Goal: Contribute content: Contribute content

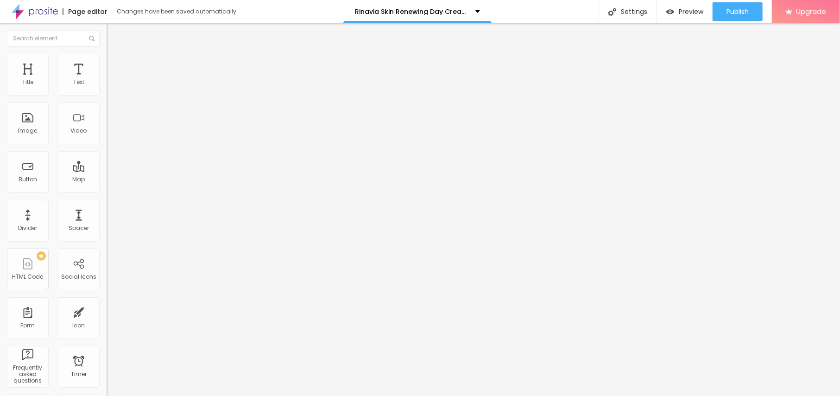
click at [107, 80] on span "Add image" at bounding box center [126, 76] width 38 height 8
click at [107, 58] on img at bounding box center [111, 58] width 8 height 8
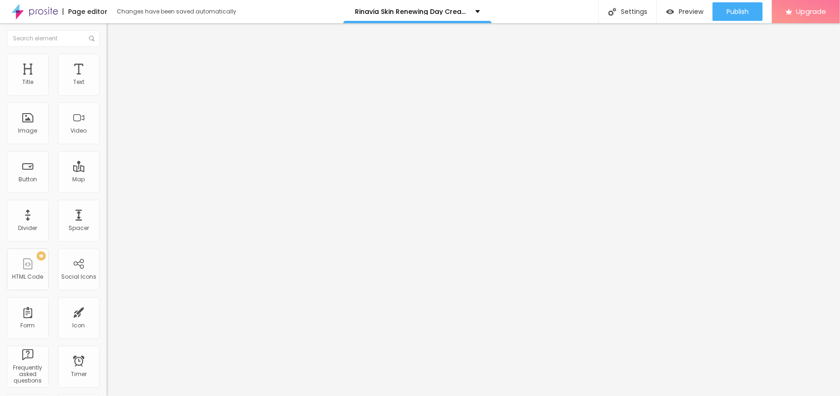
type input "95"
click at [107, 95] on input "range" at bounding box center [137, 91] width 60 height 7
type input "90"
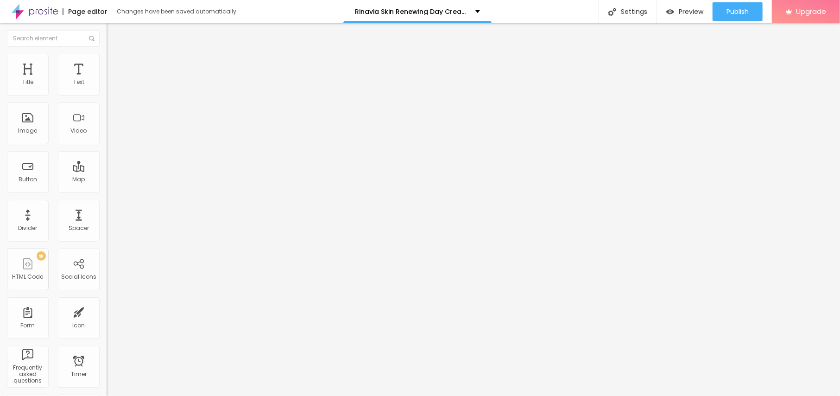
type input "85"
type input "80"
type input "75"
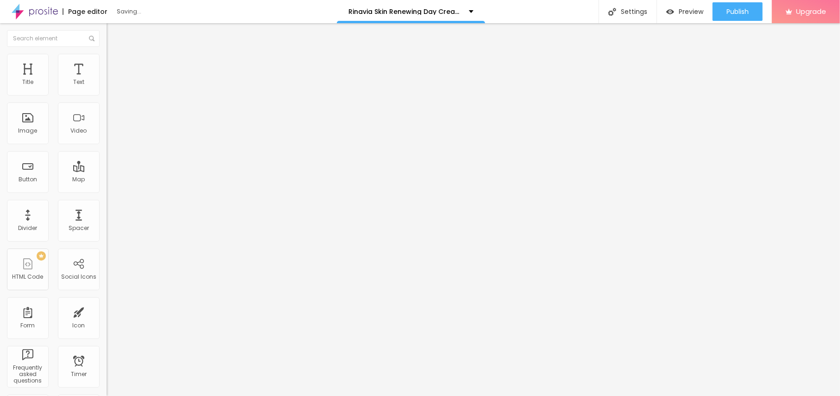
type input "75"
type input "70"
type input "65"
drag, startPoint x: 89, startPoint y: 100, endPoint x: 61, endPoint y: 104, distance: 28.6
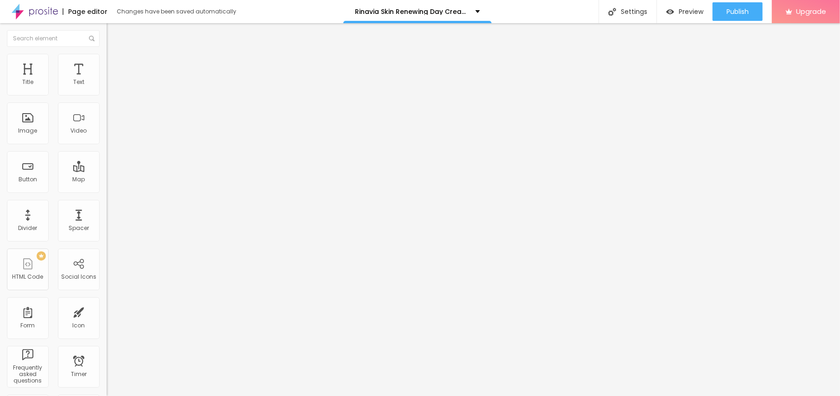
type input "65"
click at [107, 95] on input "range" at bounding box center [137, 91] width 60 height 7
click at [107, 53] on img at bounding box center [111, 48] width 8 height 8
drag, startPoint x: 41, startPoint y: 167, endPoint x: 45, endPoint y: 163, distance: 5.6
click at [107, 94] on input "text" at bounding box center [162, 88] width 111 height 9
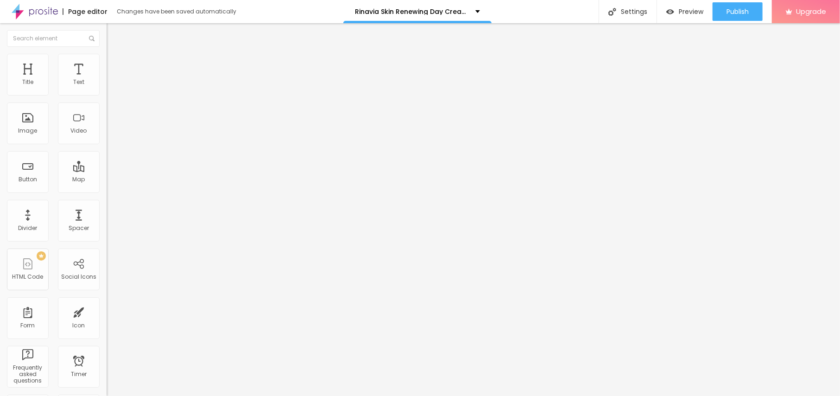
click at [107, 94] on input "text" at bounding box center [162, 88] width 111 height 9
paste input "Rinavia Skin Renewing Day Cream Canada"
type input "Rinavia Skin Renewing Day Cream Canada"
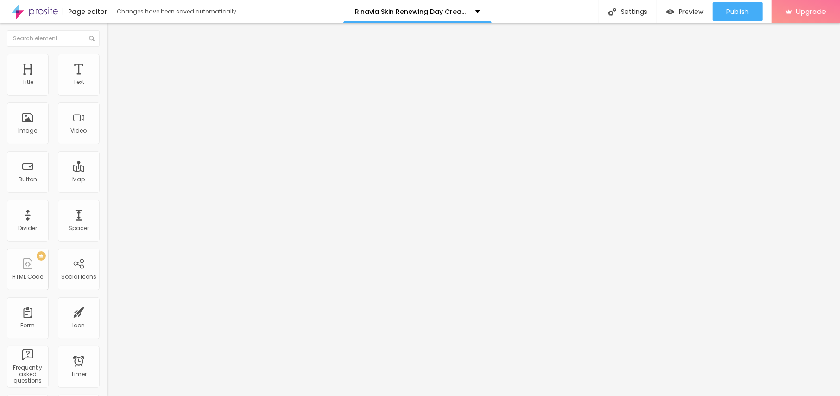
drag, startPoint x: 42, startPoint y: 247, endPoint x: 0, endPoint y: 254, distance: 42.3
click at [107, 212] on div "Change image Image description (Alt) Rinavia Skin Renewing Day Cream Canada Ali…" at bounding box center [160, 142] width 107 height 140
paste input "[URL][DOMAIN_NAME][DOMAIN_NAME]"
type input "[URL][DOMAIN_NAME][DOMAIN_NAME]"
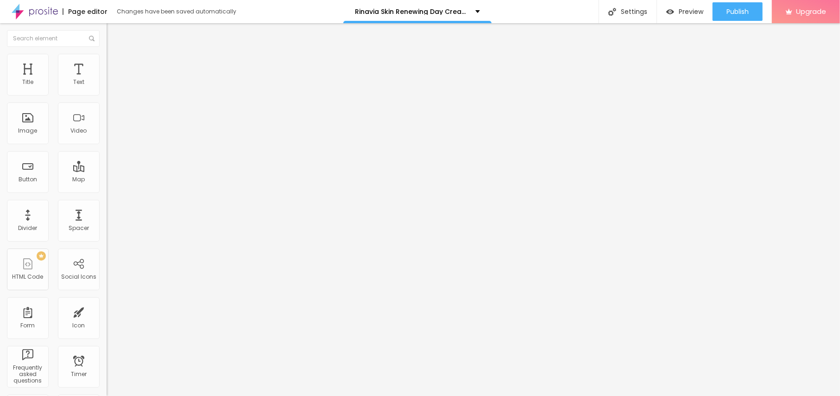
scroll to position [0, 0]
drag, startPoint x: 54, startPoint y: 104, endPoint x: 0, endPoint y: 89, distance: 56.2
click at [107, 89] on div "Text Click me Align Size Default Small Default Big Link URL https:// Open in ne…" at bounding box center [160, 139] width 107 height 135
paste input "😍👇SHOP NOW😍👇"
type input "😍👇SHOP NOW😍👇"
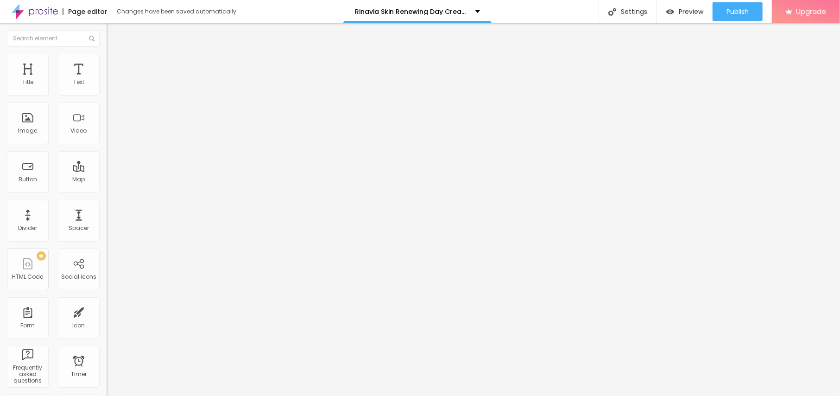
drag, startPoint x: 55, startPoint y: 188, endPoint x: 0, endPoint y: 182, distance: 55.1
click at [107, 182] on div "Text 😍👇SHOP NOW😍👇 Align Size Default Small Default Big Link URL https:// Open i…" at bounding box center [160, 139] width 107 height 135
paste input "[URL][DOMAIN_NAME]"
type input "[URL][DOMAIN_NAME]"
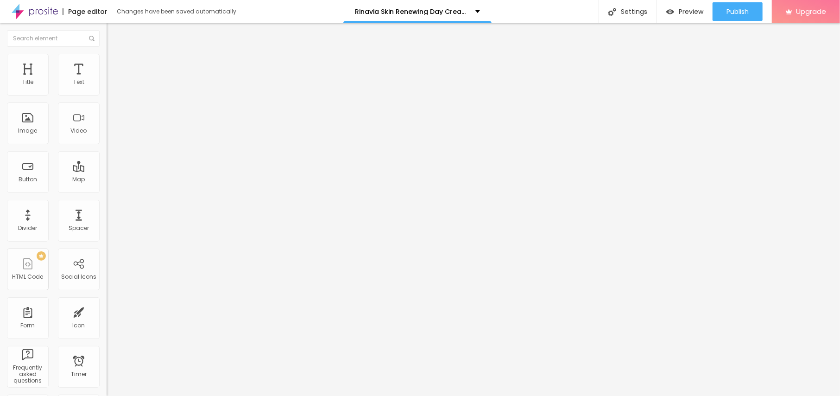
scroll to position [0, 0]
click at [107, 89] on button "button" at bounding box center [113, 84] width 13 height 10
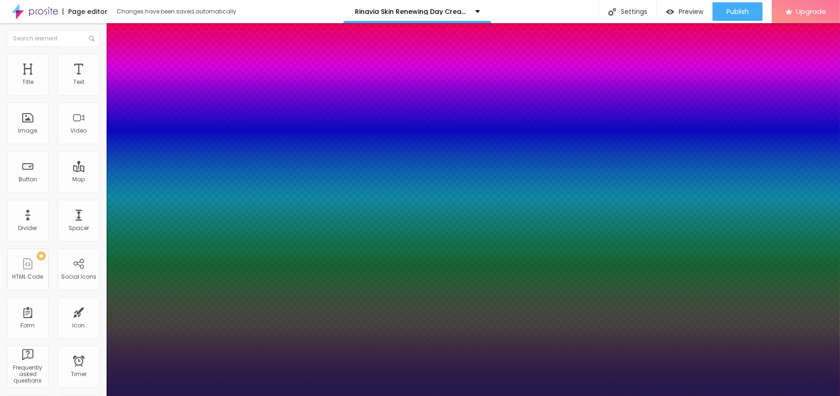
type input "1"
type input "19"
type input "1"
type input "20"
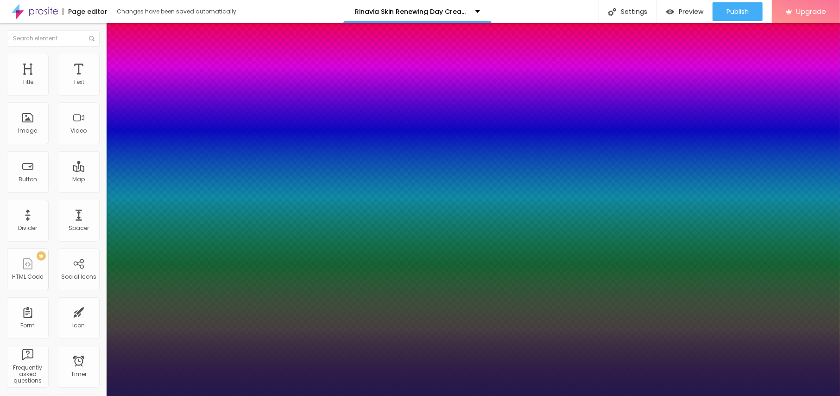
type input "20"
type input "1"
type input "21"
type input "1"
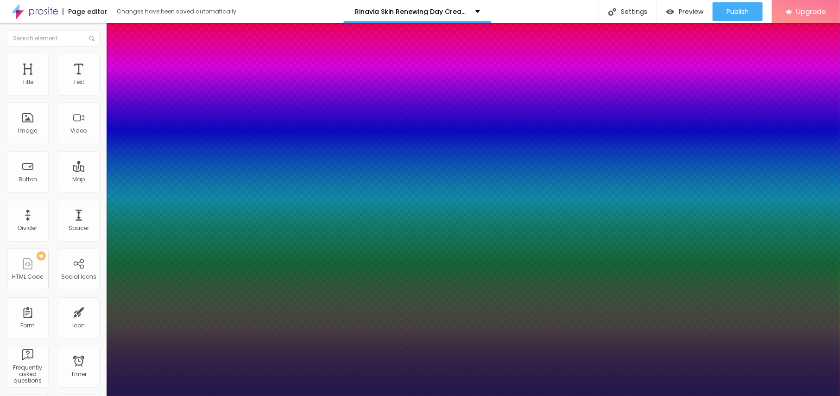
type input "21"
click at [385, 395] on div at bounding box center [420, 396] width 840 height 0
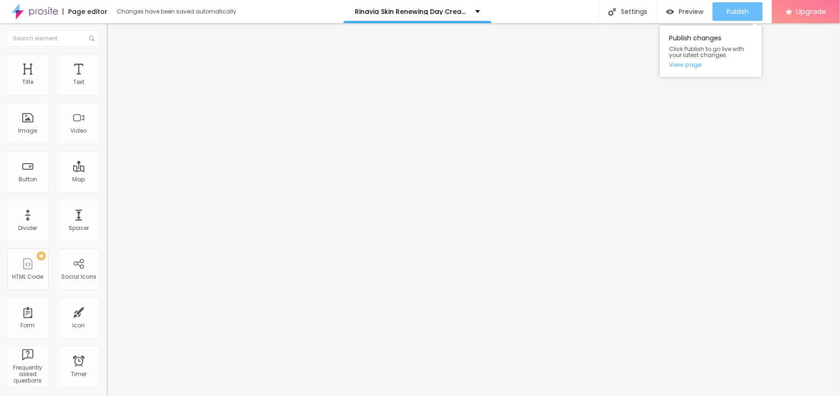
click at [722, 15] on button "Publish" at bounding box center [738, 11] width 50 height 19
click at [694, 62] on link "View page" at bounding box center [710, 65] width 83 height 6
